Goal: Task Accomplishment & Management: Use online tool/utility

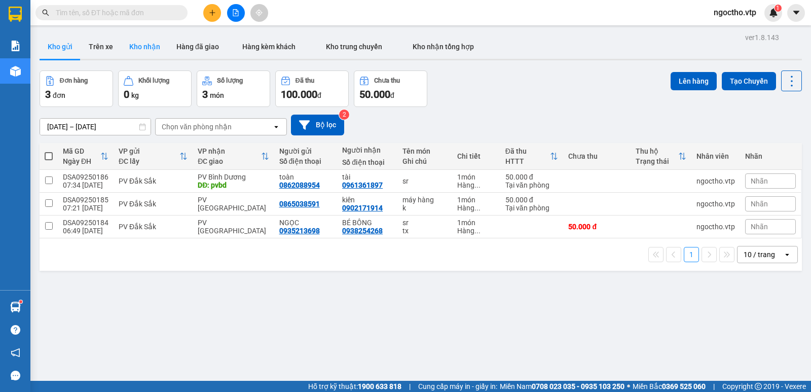
click at [142, 46] on button "Kho nhận" at bounding box center [144, 46] width 47 height 24
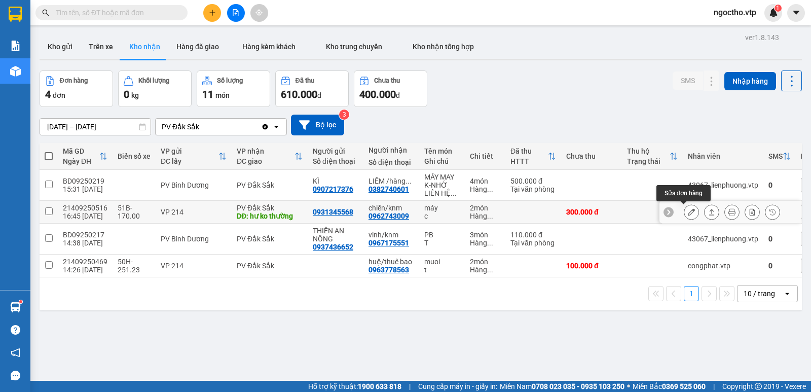
click at [689, 212] on button at bounding box center [692, 212] width 14 height 18
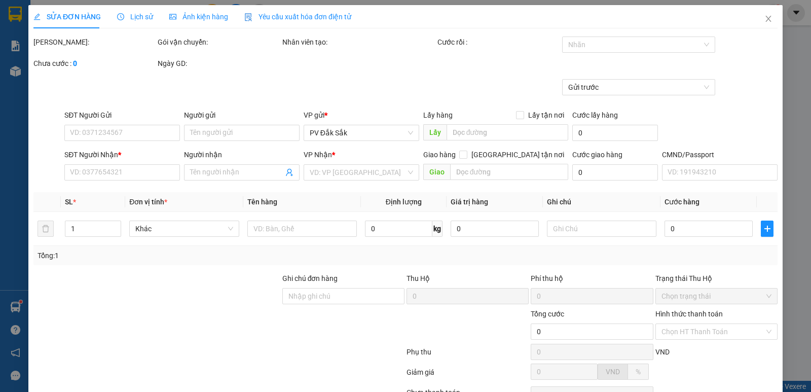
type input "0931345568"
type input "0962743009"
type input "chiến/knm"
type input "hư ko thường"
type input "300.000"
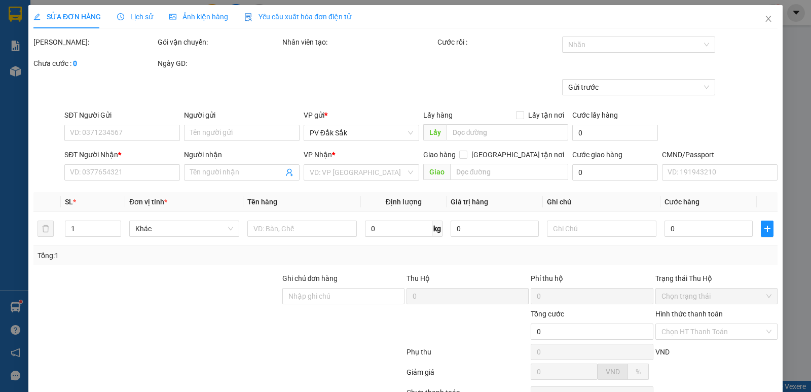
type input "300.000"
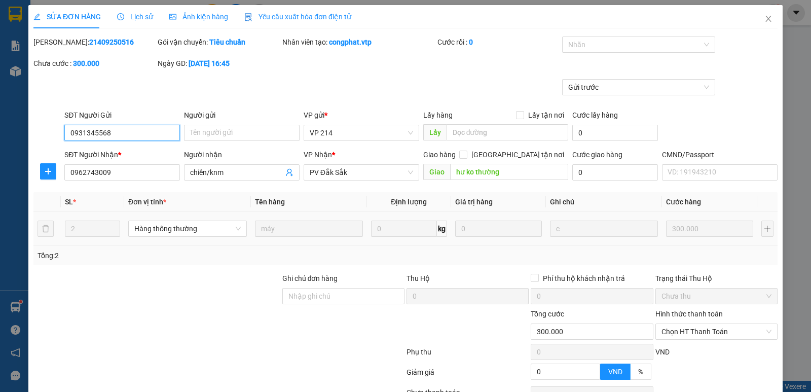
type input "15.000"
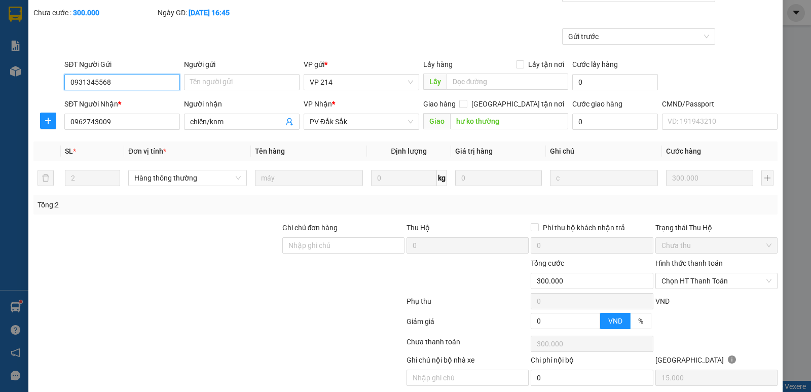
scroll to position [88, 0]
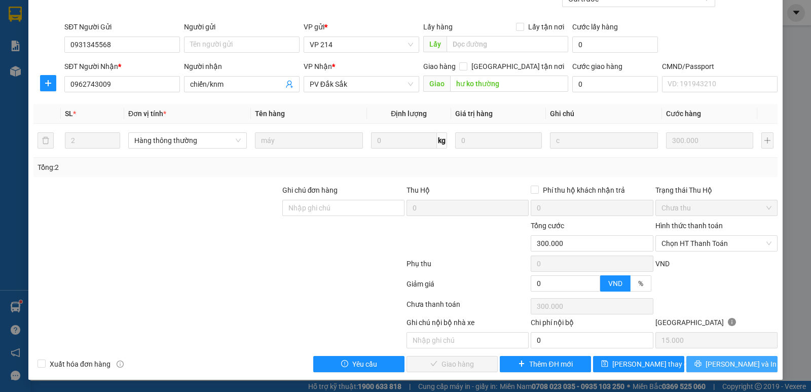
click at [739, 364] on span "[PERSON_NAME] và In" at bounding box center [741, 364] width 71 height 11
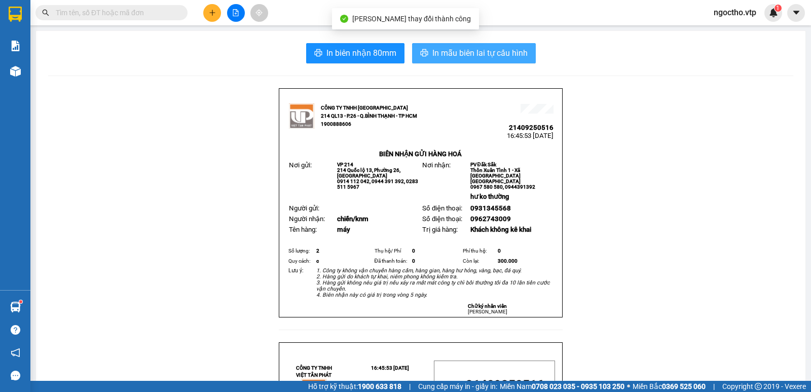
click at [487, 52] on span "In mẫu biên lai tự cấu hình" at bounding box center [480, 53] width 95 height 13
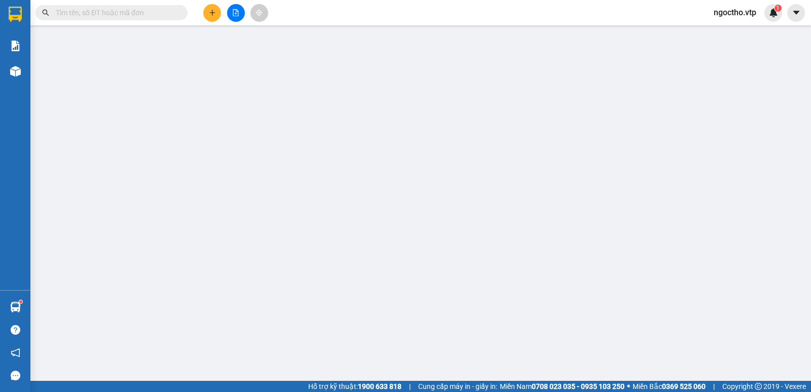
type input "0931345568"
type input "0962743009"
type input "chiến/knm"
type input "hư ko thường"
type input "300.000"
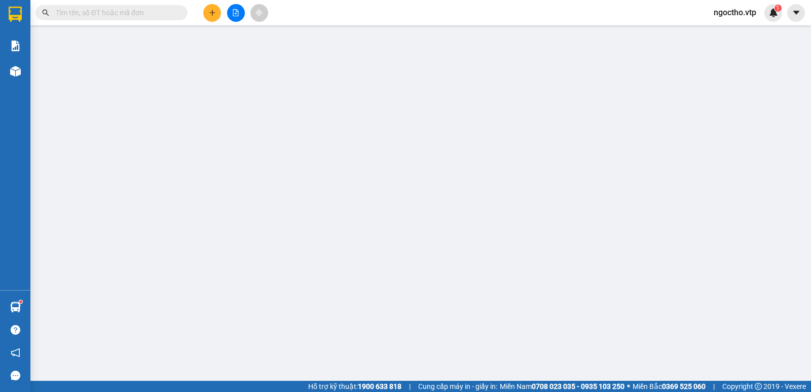
type input "300.000"
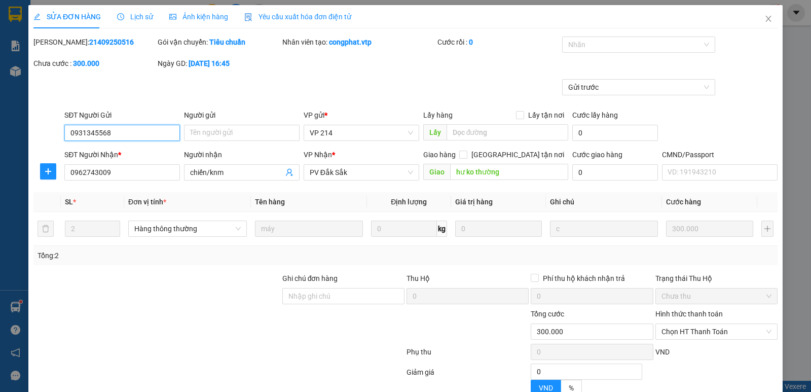
type input "15.000"
click at [686, 333] on span "Chọn HT Thanh Toán" at bounding box center [717, 331] width 110 height 15
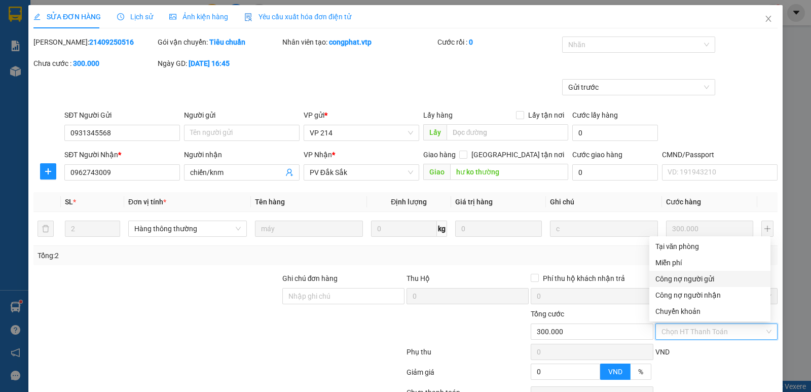
scroll to position [88, 0]
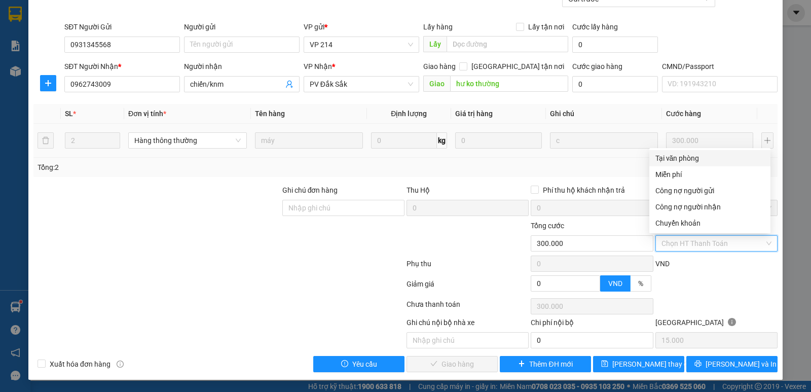
click at [673, 154] on div "Tại văn phòng" at bounding box center [710, 158] width 109 height 11
type input "0"
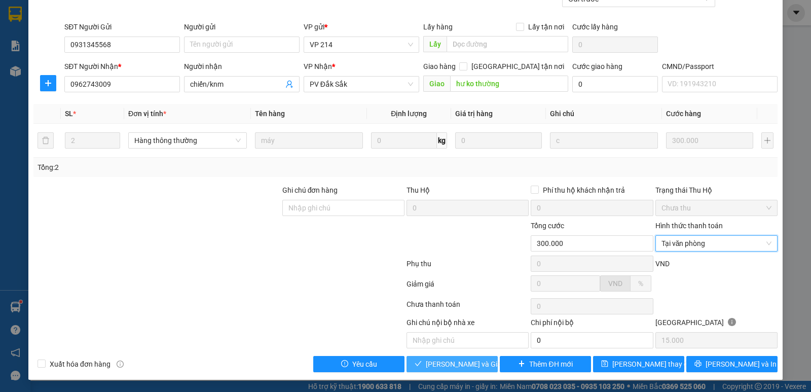
click at [444, 369] on span "[PERSON_NAME] và Giao hàng" at bounding box center [474, 364] width 97 height 11
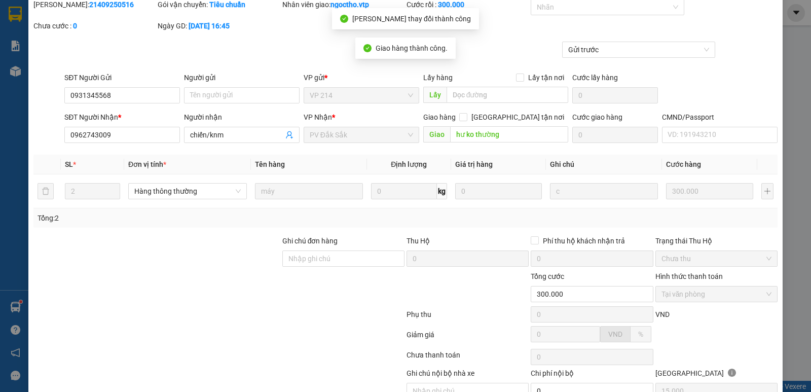
scroll to position [0, 0]
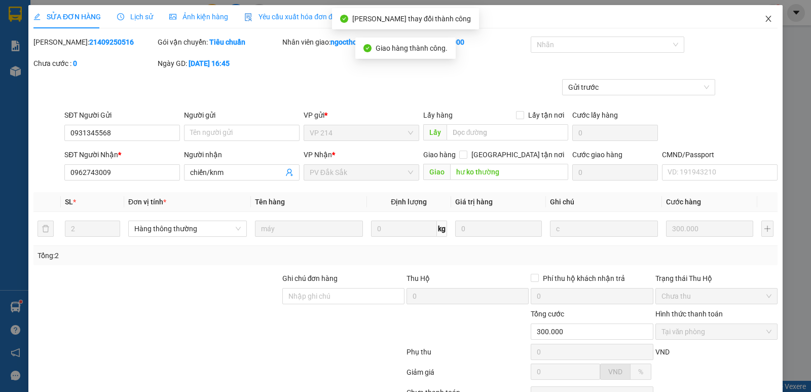
click at [766, 21] on span "Close" at bounding box center [769, 19] width 28 height 28
